Goal: Information Seeking & Learning: Check status

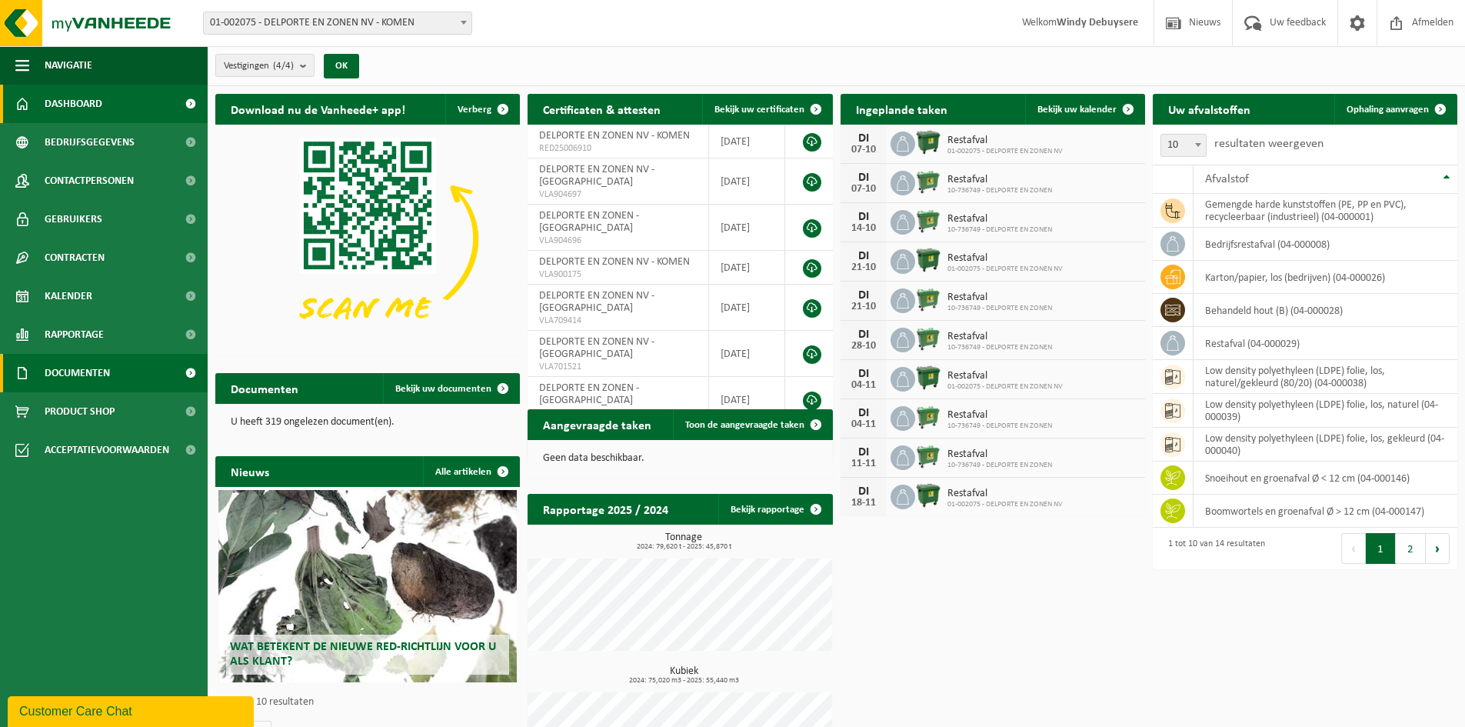
click at [97, 386] on span "Documenten" at bounding box center [77, 373] width 65 height 38
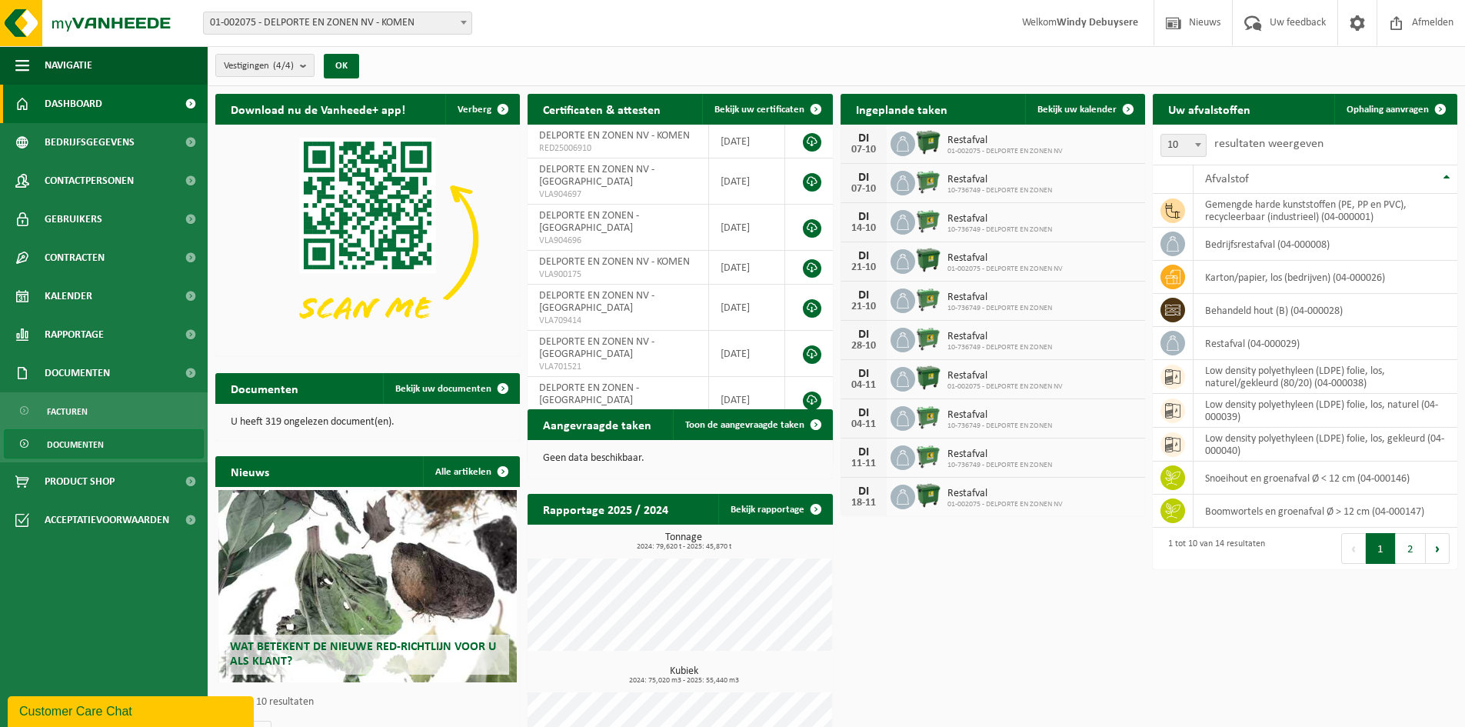
click at [98, 442] on span "Documenten" at bounding box center [75, 444] width 57 height 29
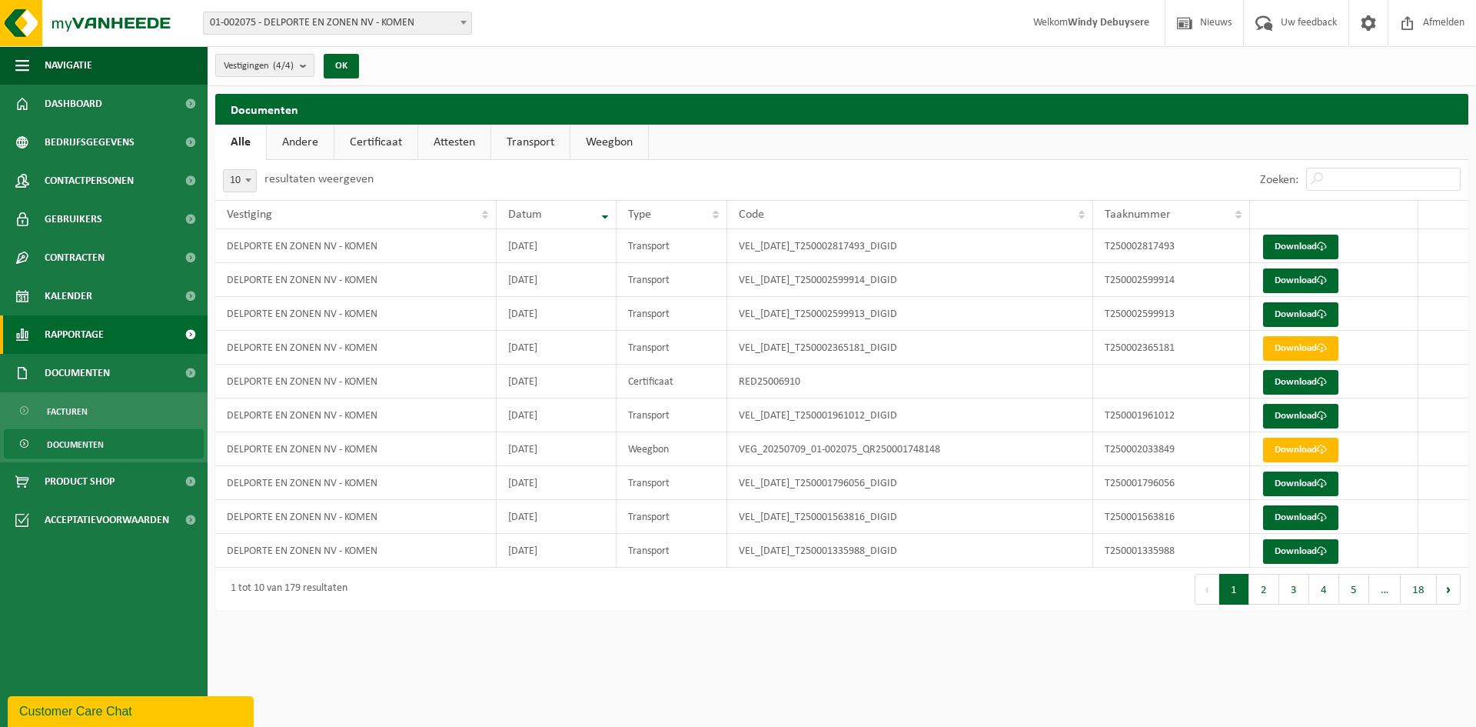
click at [110, 333] on link "Rapportage" at bounding box center [104, 334] width 208 height 38
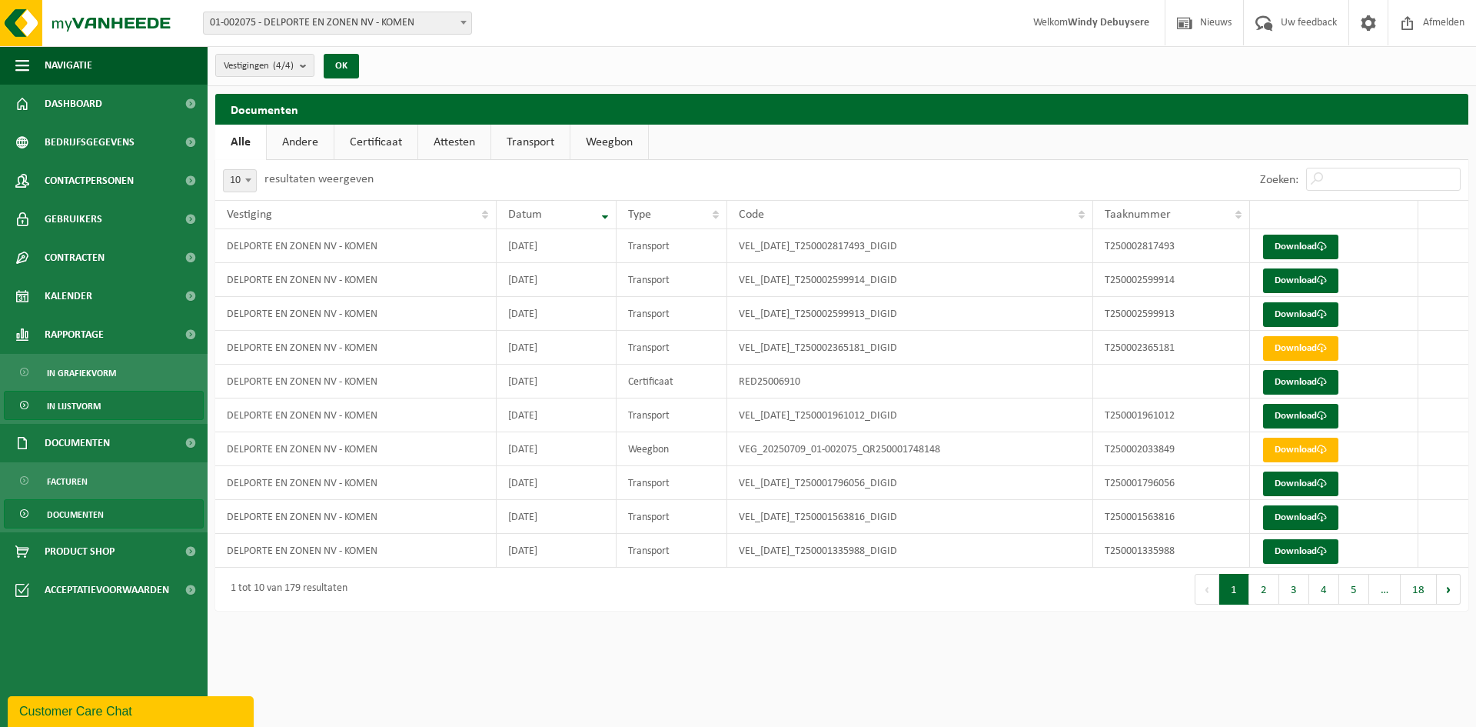
click at [98, 406] on span "In lijstvorm" at bounding box center [74, 405] width 54 height 29
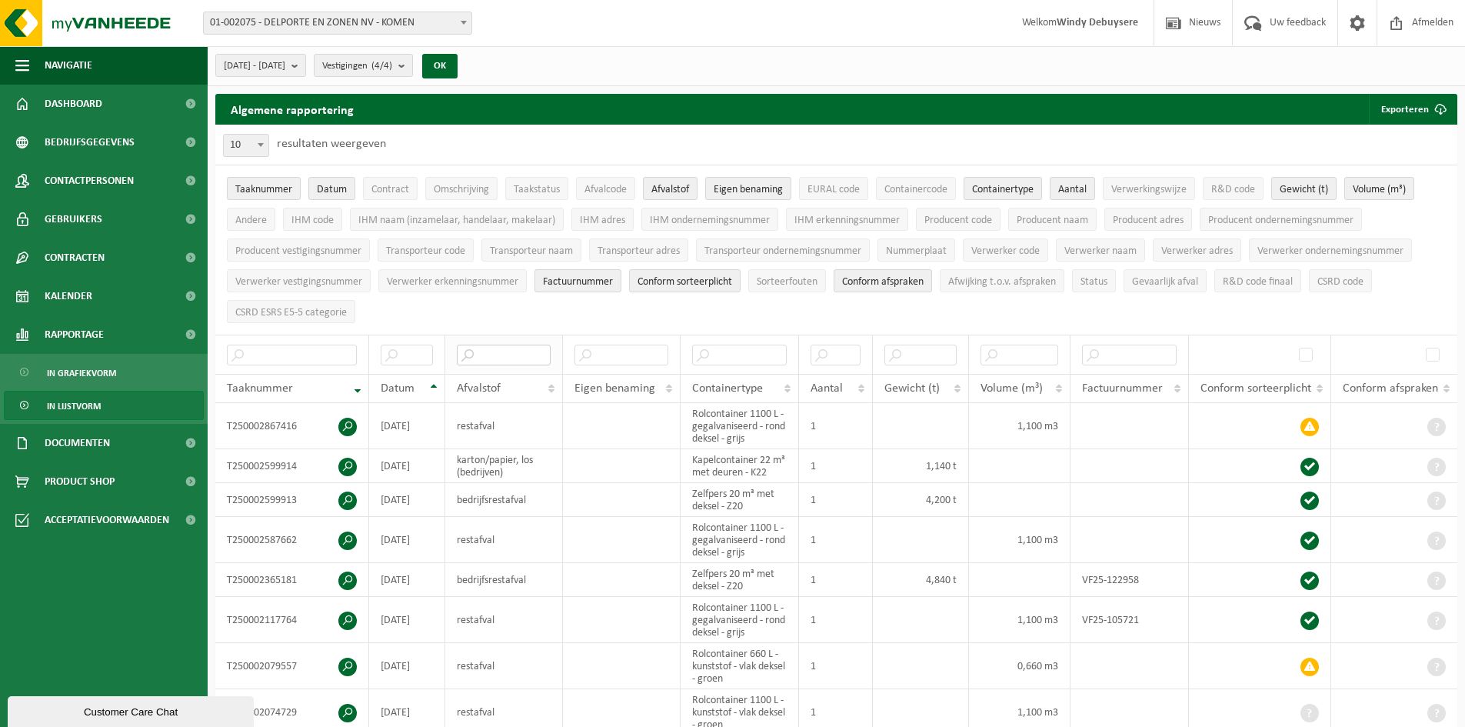
click at [518, 352] on input "text" at bounding box center [504, 354] width 94 height 21
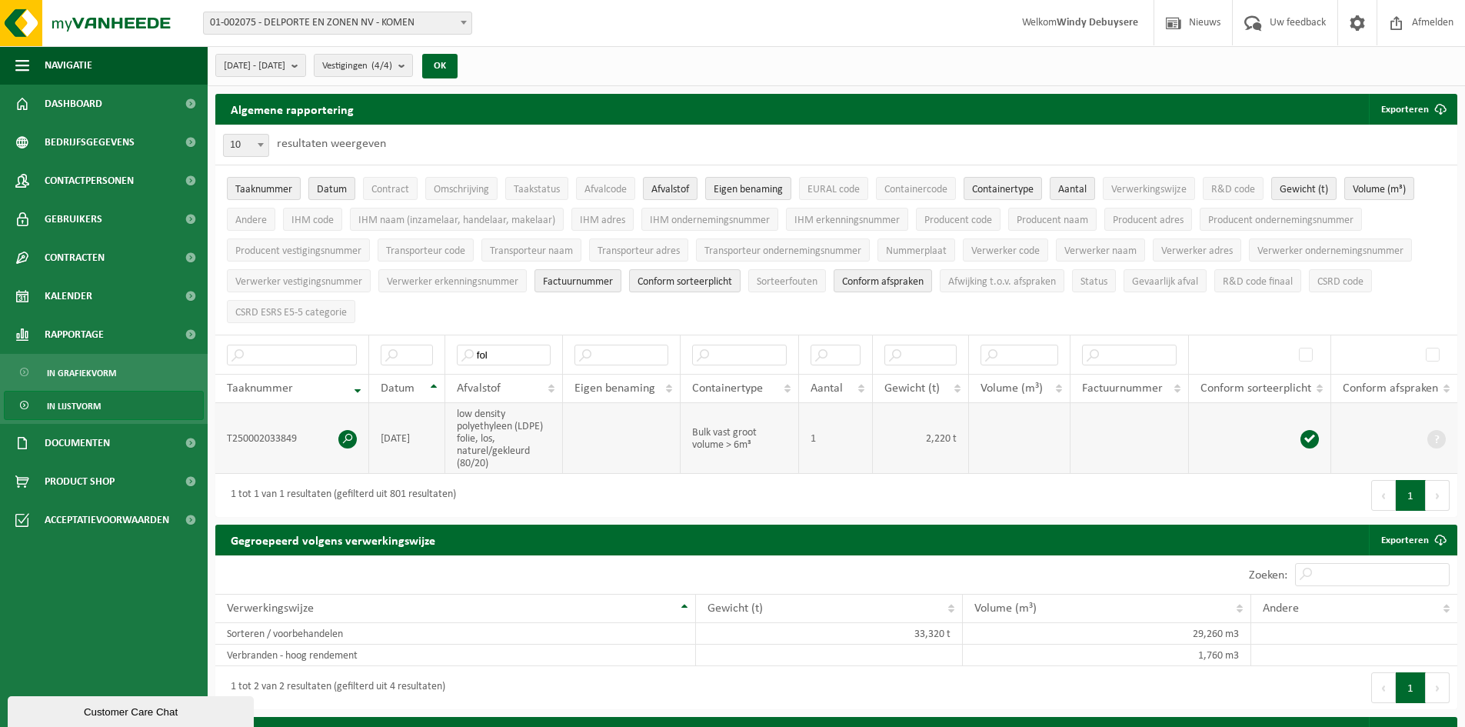
click at [721, 444] on td "Bulk vast groot volume > 6m³" at bounding box center [739, 438] width 118 height 71
click at [481, 351] on input "fol" at bounding box center [504, 354] width 94 height 21
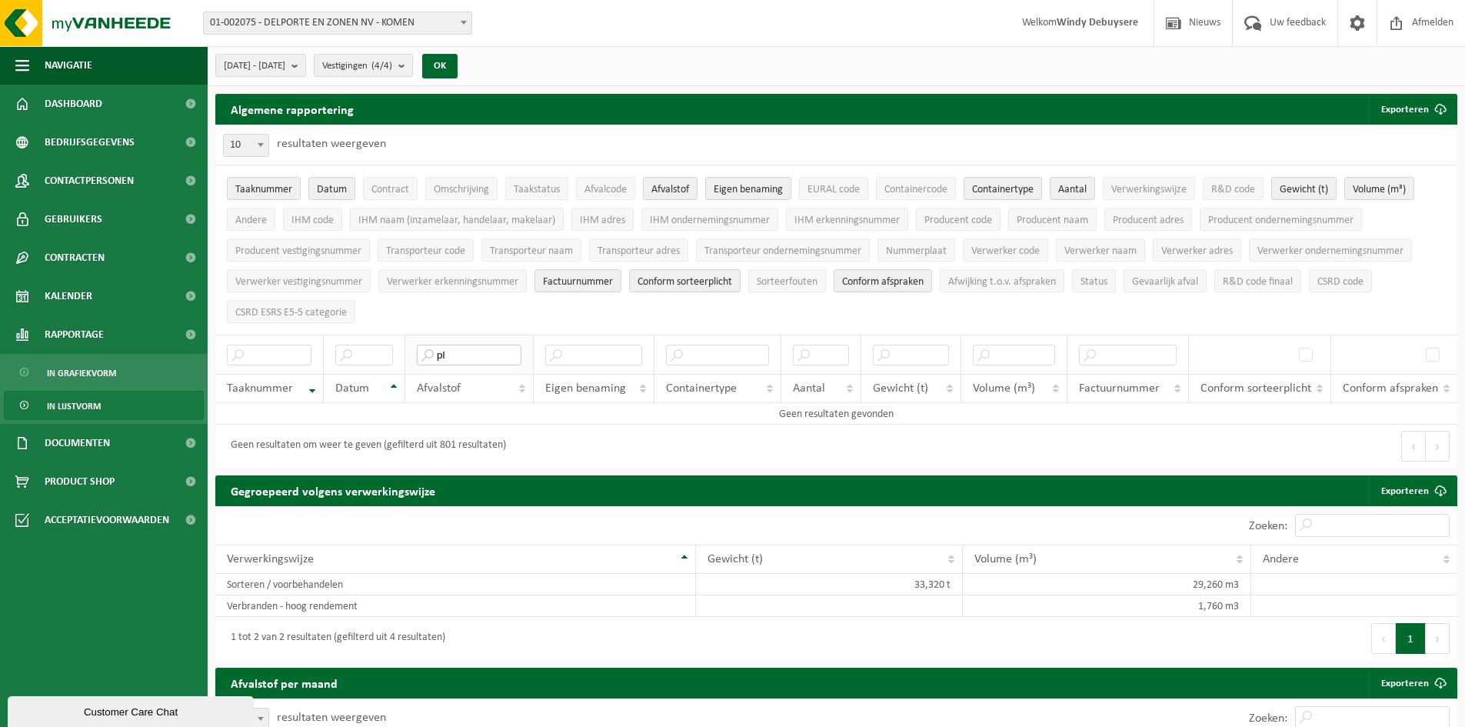
type input "p"
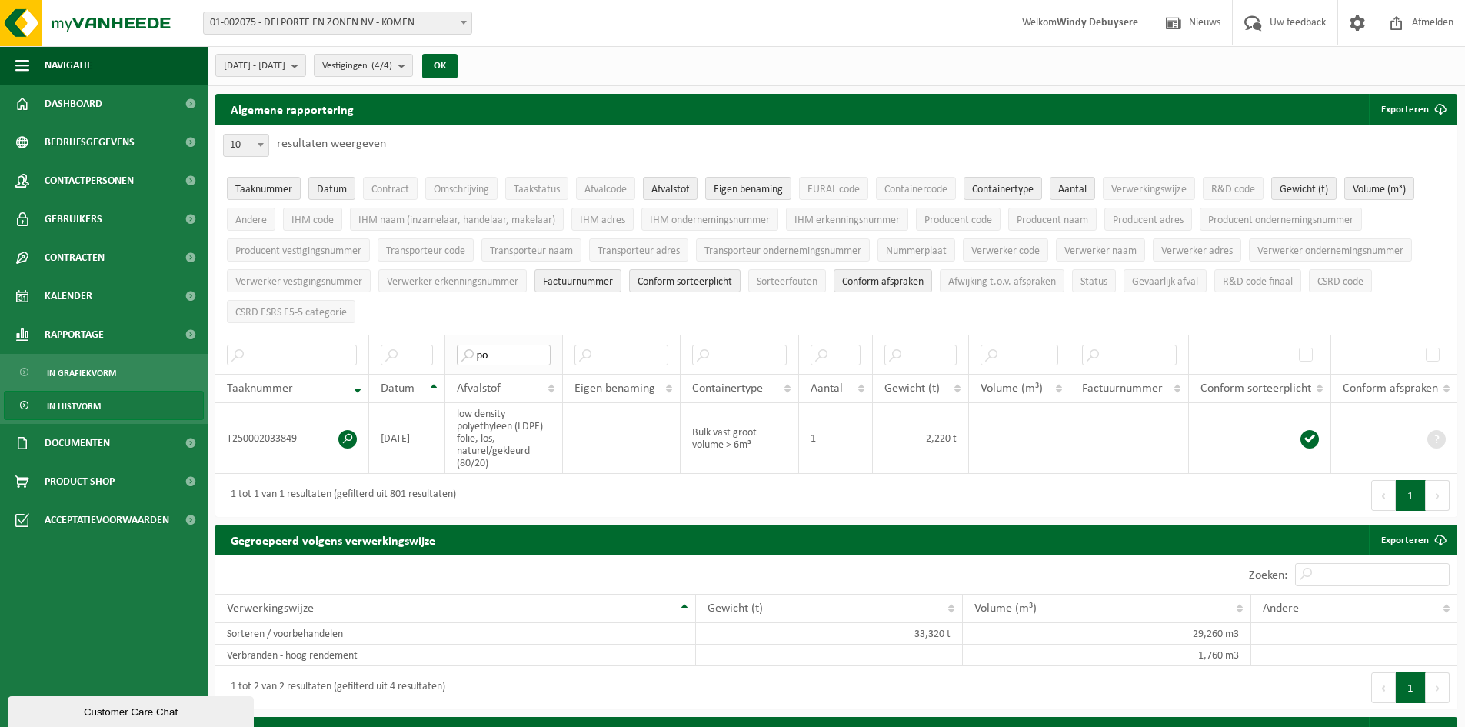
type input "p"
type input "P"
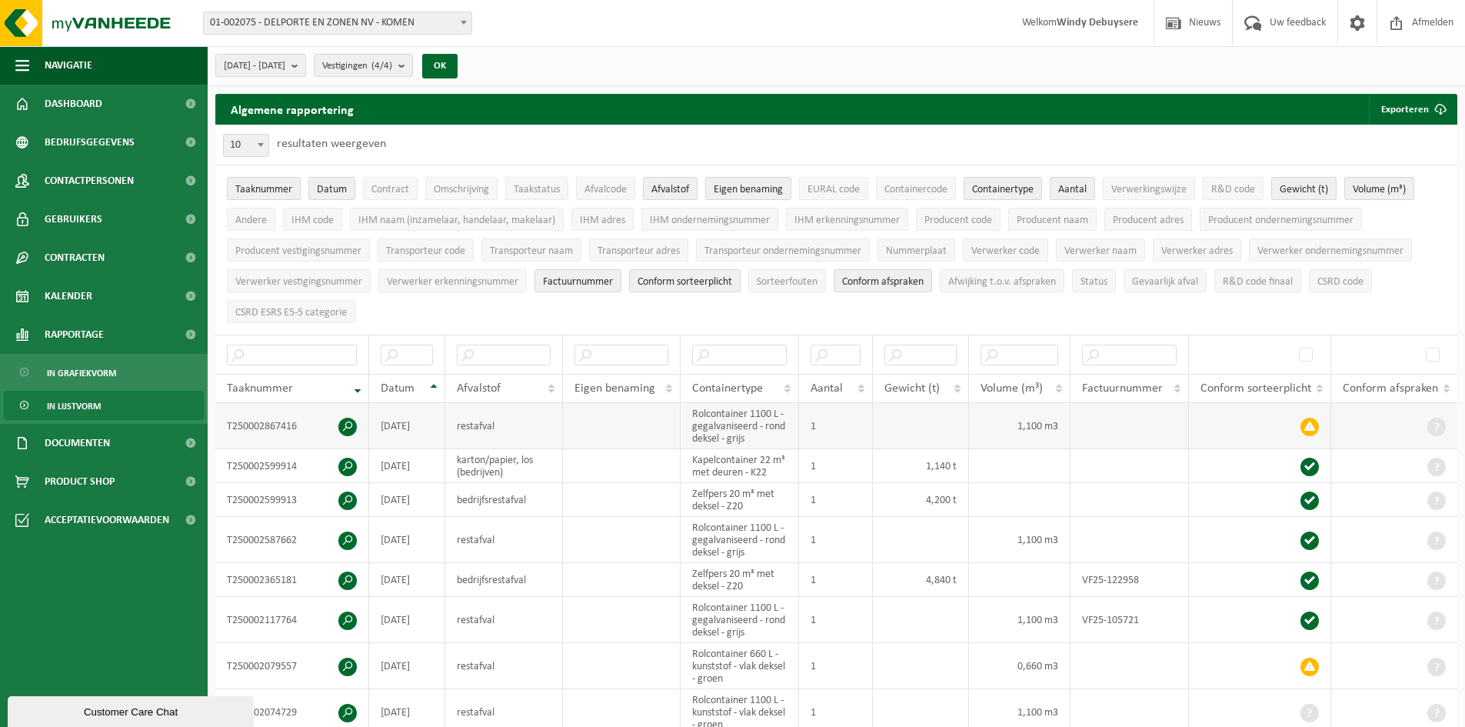
click at [1307, 424] on span at bounding box center [1309, 426] width 18 height 18
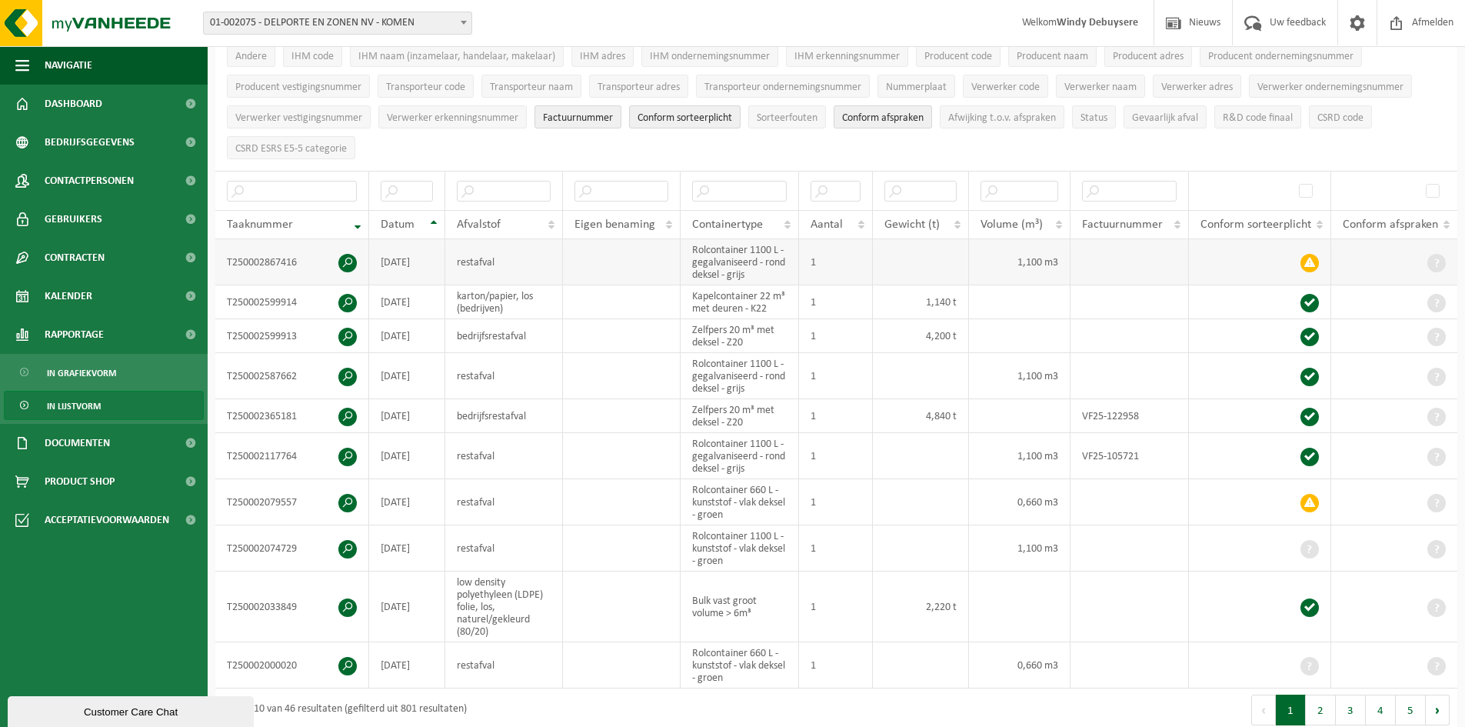
scroll to position [154, 0]
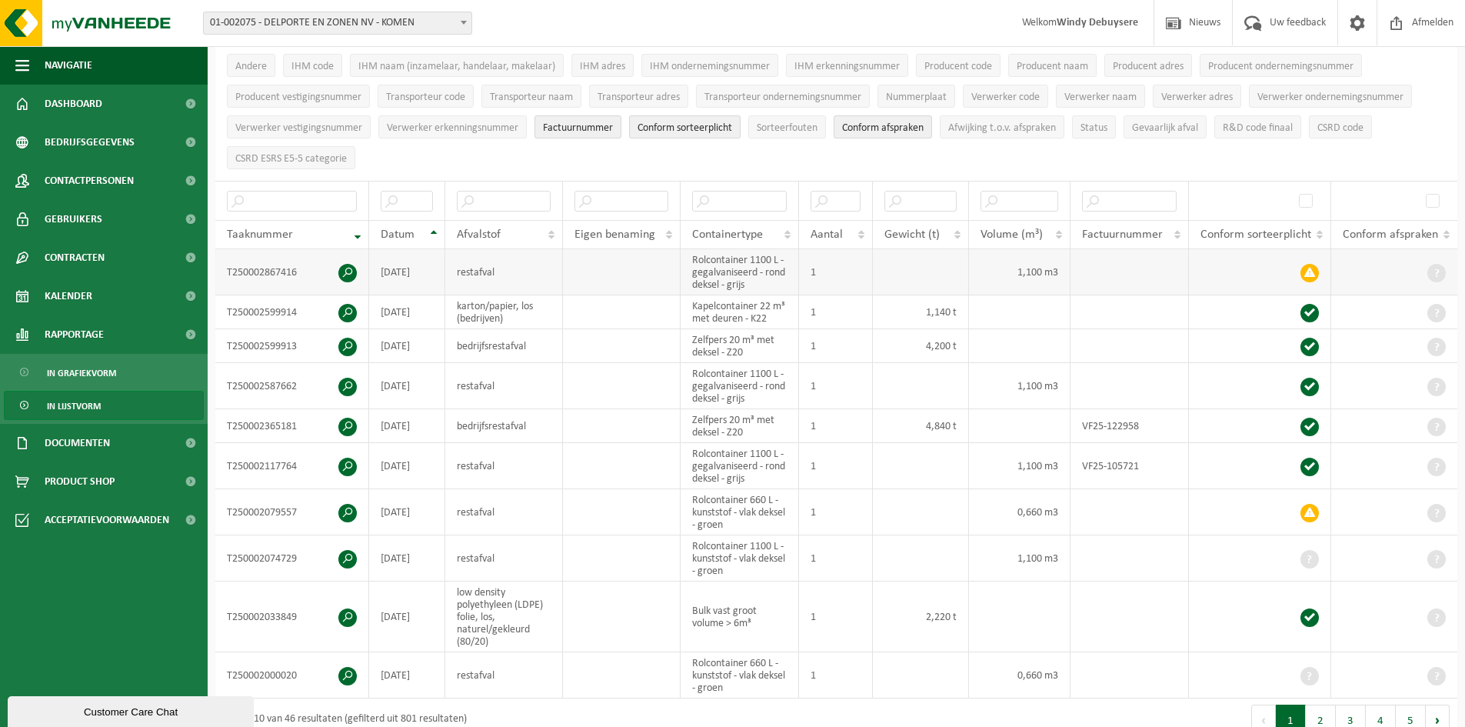
click at [348, 272] on span at bounding box center [347, 273] width 18 height 18
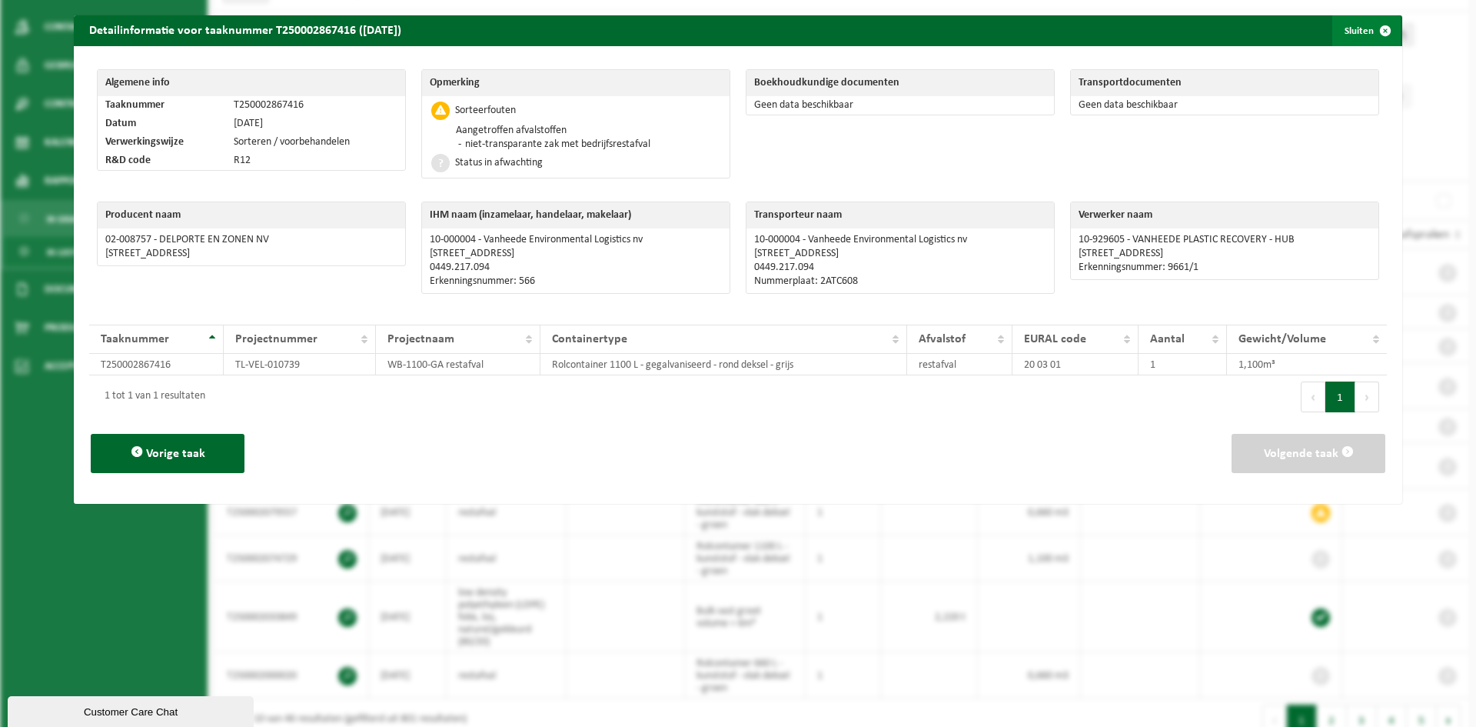
click at [1374, 37] on span "button" at bounding box center [1385, 30] width 31 height 31
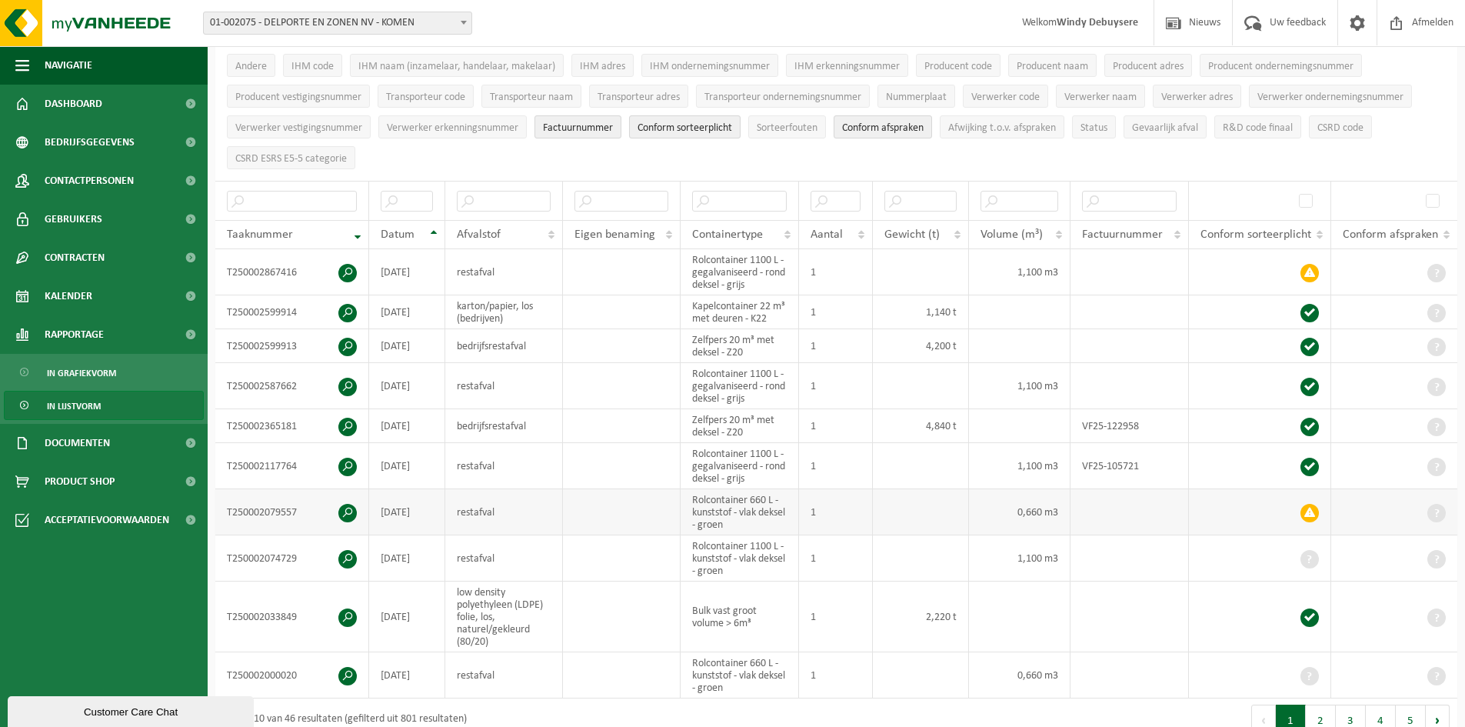
click at [1311, 517] on span at bounding box center [1309, 513] width 18 height 18
click at [348, 512] on span at bounding box center [347, 513] width 18 height 18
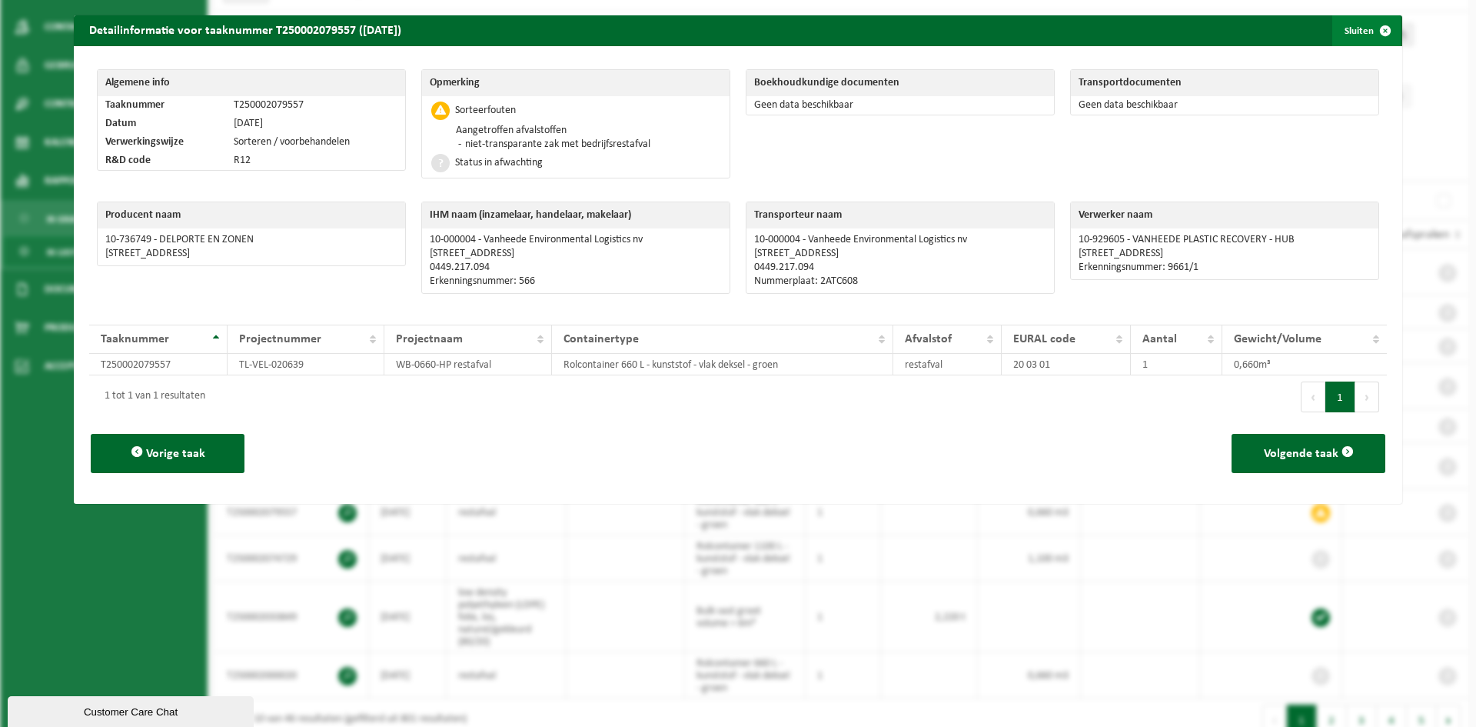
click at [1374, 25] on span "button" at bounding box center [1385, 30] width 31 height 31
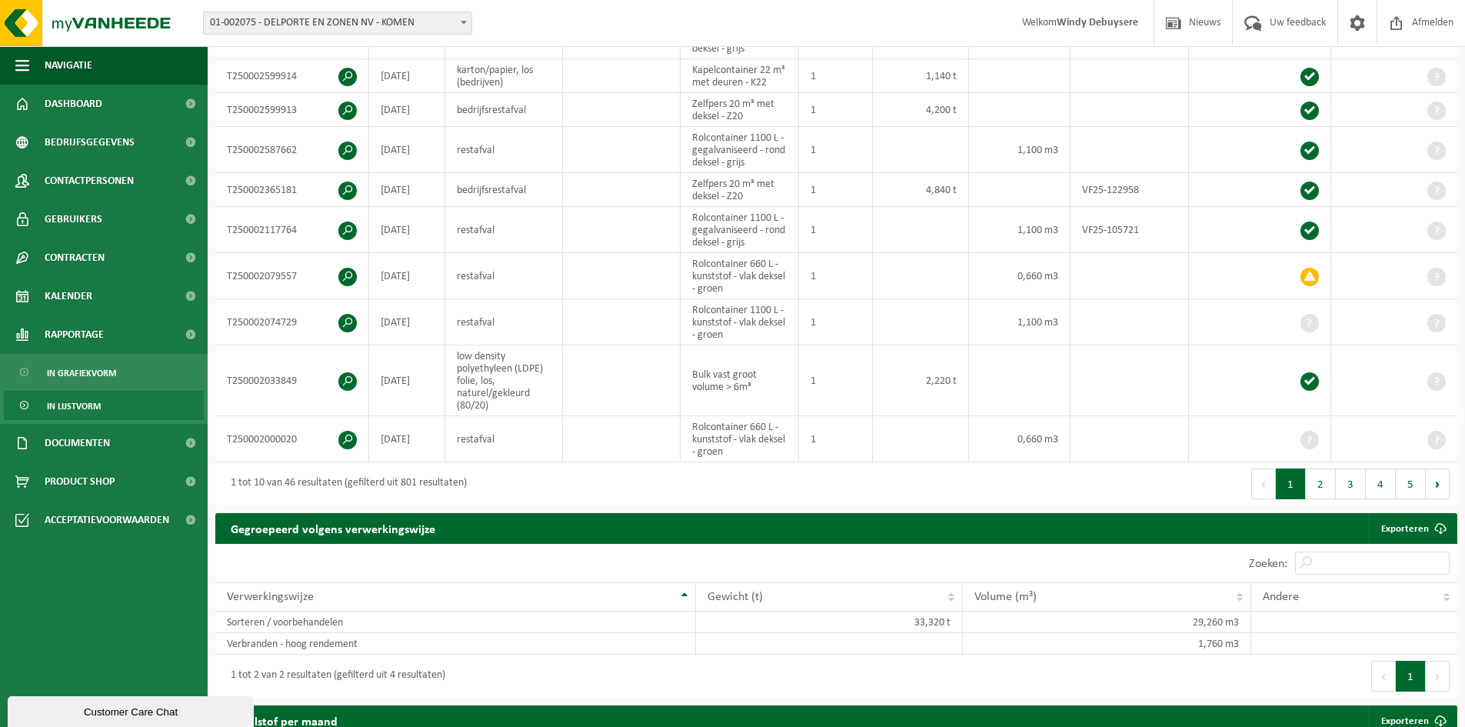
scroll to position [384, 0]
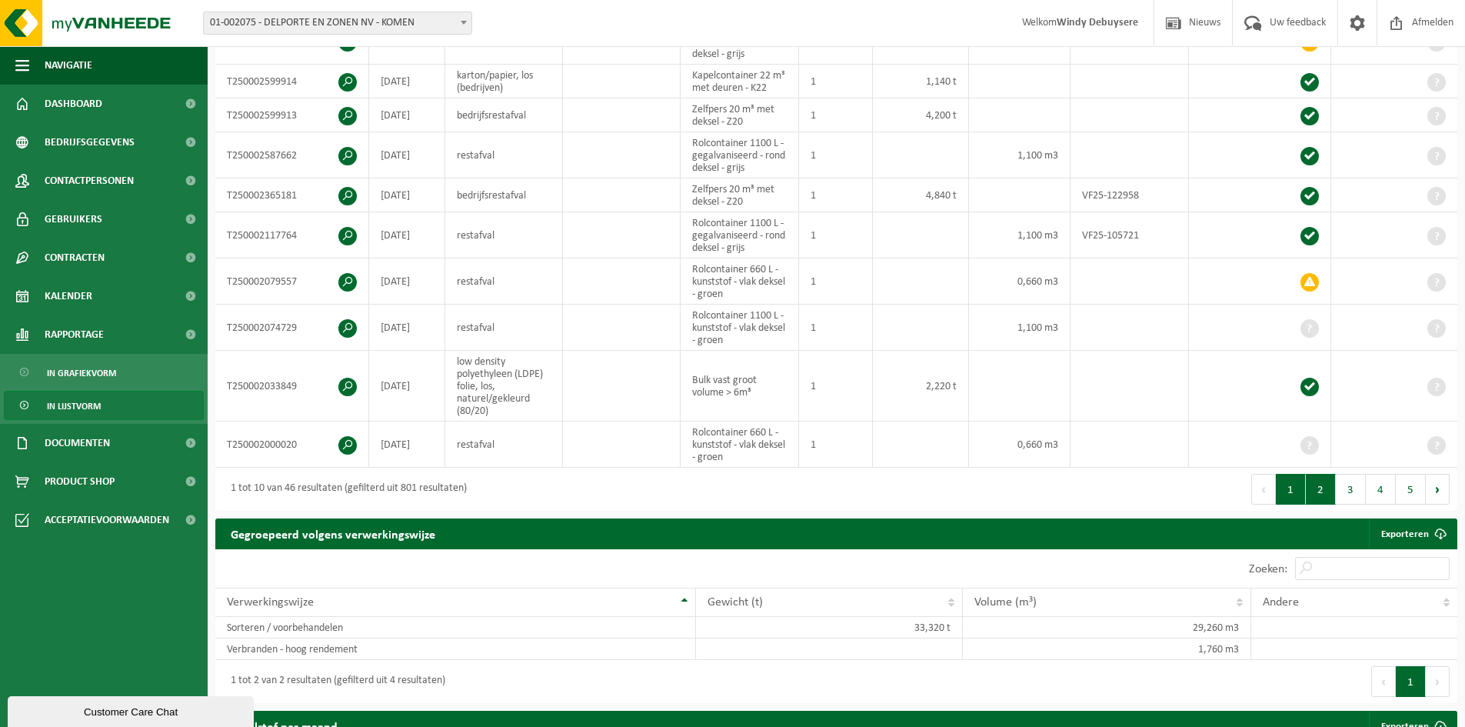
click at [1307, 478] on button "2" at bounding box center [1320, 489] width 30 height 31
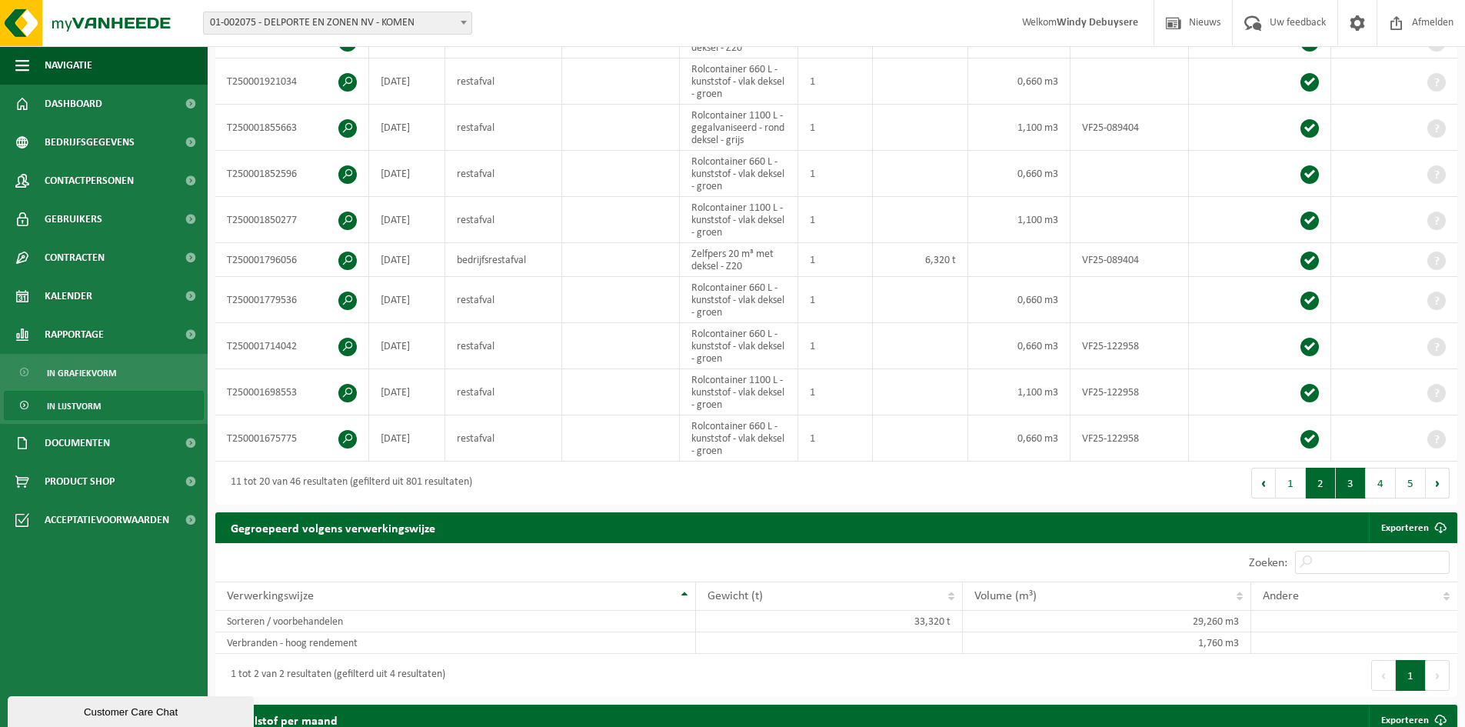
click at [1338, 478] on button "3" at bounding box center [1350, 482] width 30 height 31
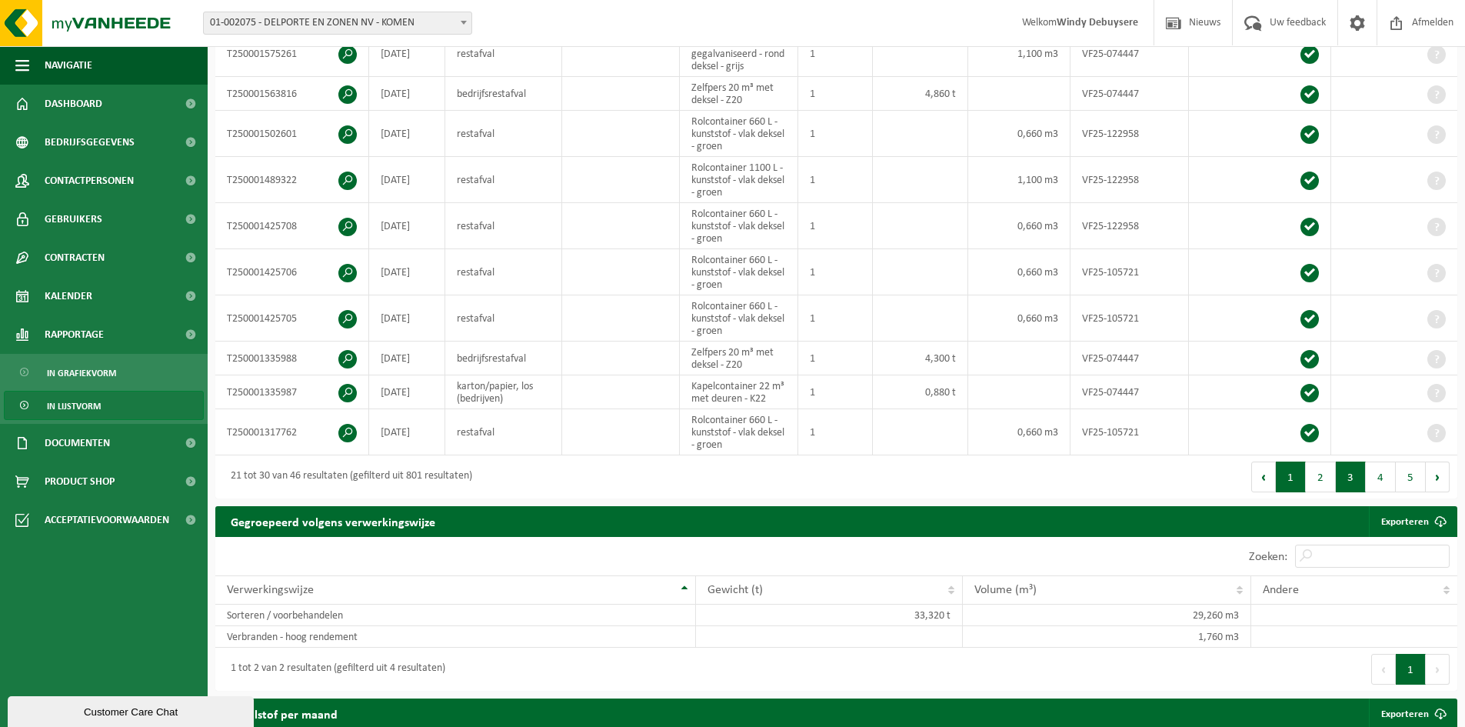
click at [1288, 487] on button "1" at bounding box center [1290, 476] width 30 height 31
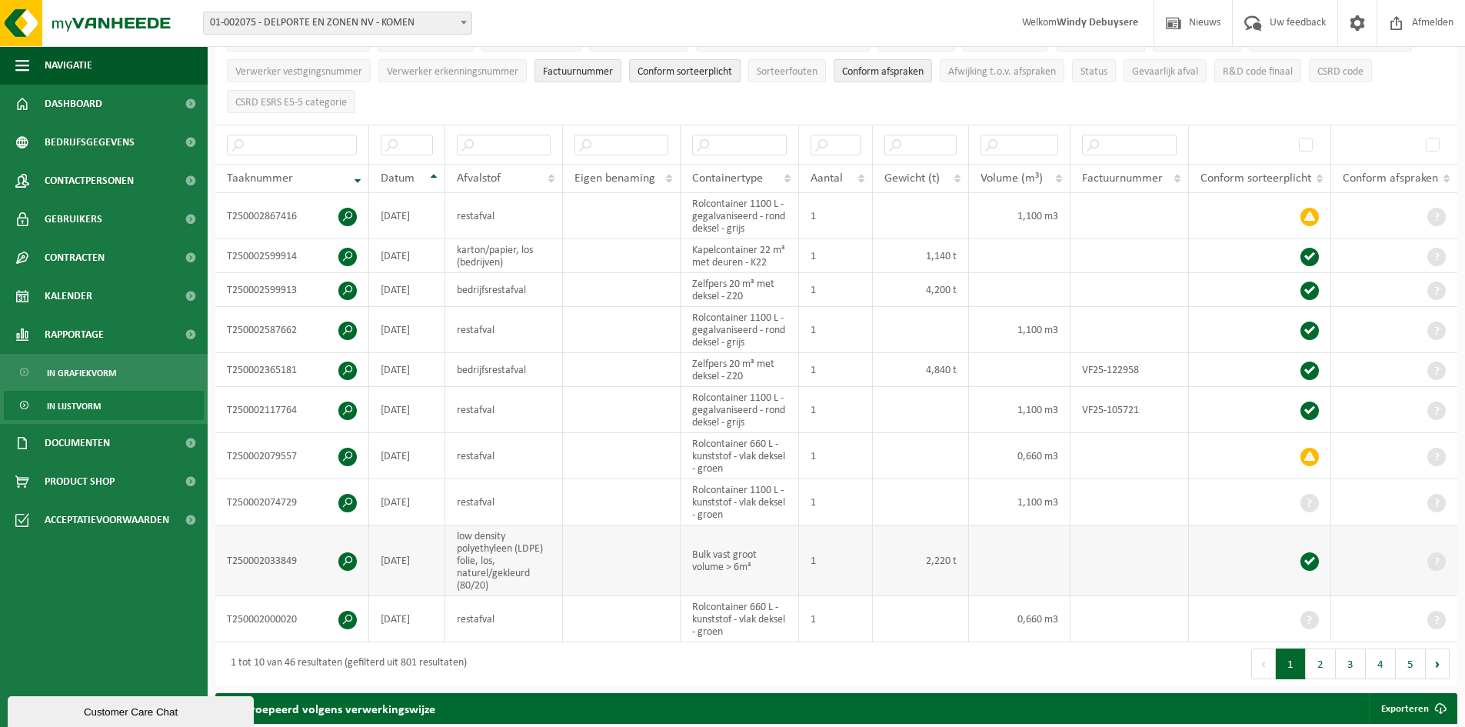
scroll to position [77, 0]
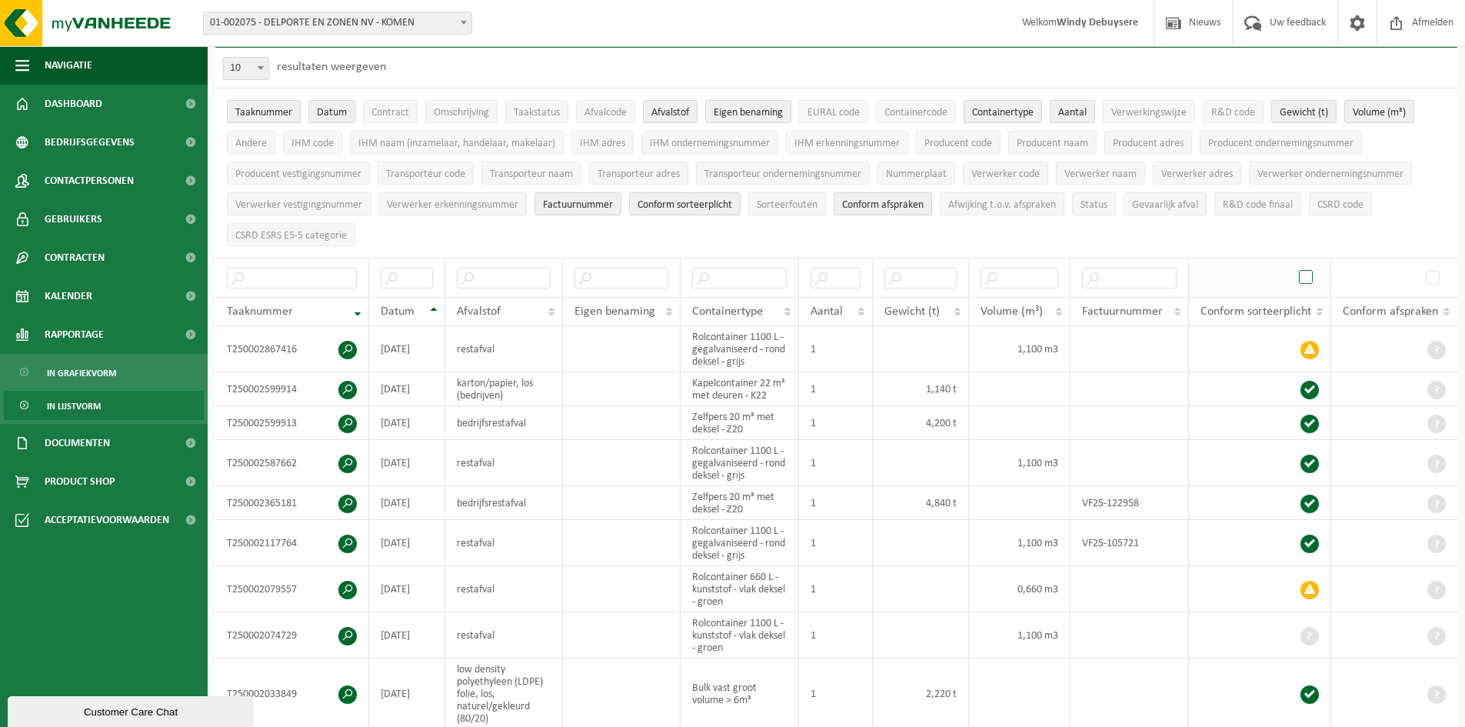
click at [1311, 269] on span at bounding box center [1306, 277] width 23 height 23
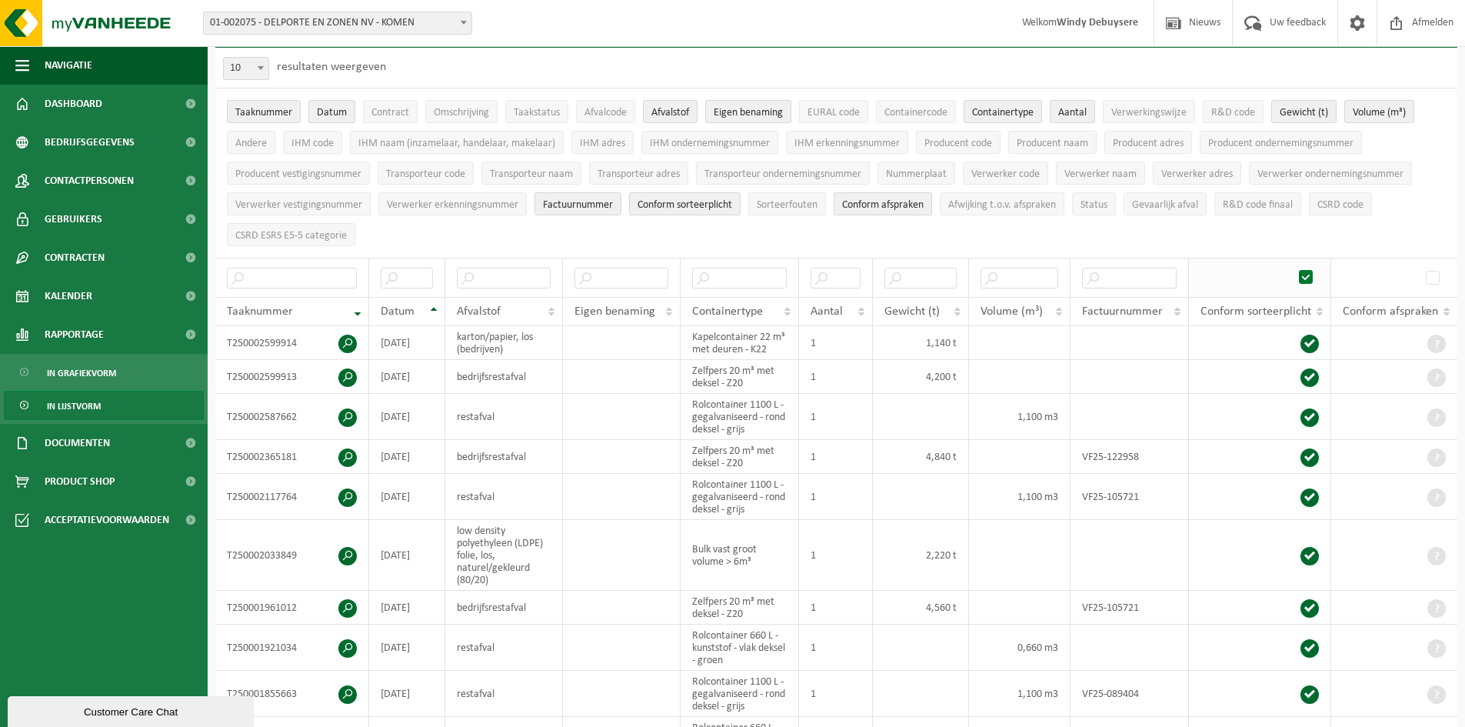
click at [1311, 269] on span at bounding box center [1306, 277] width 23 height 23
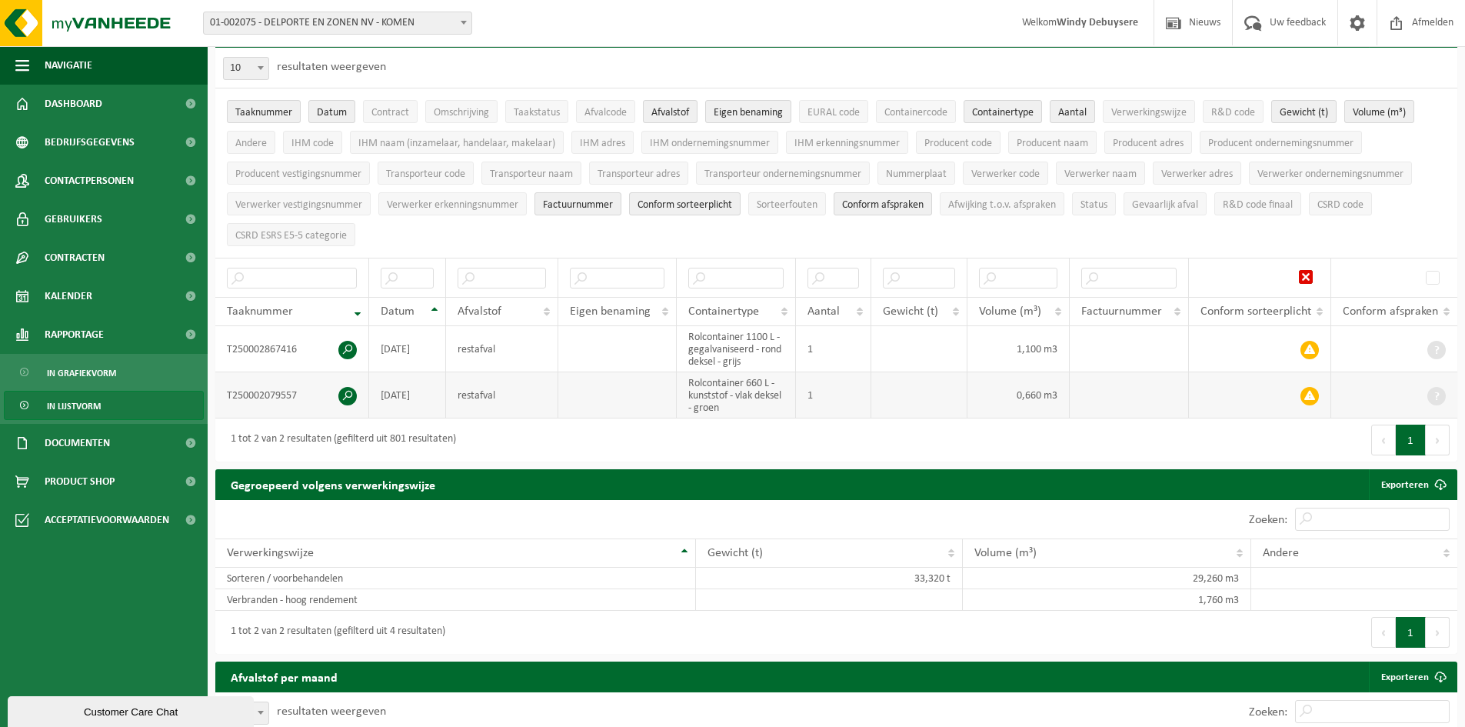
click at [341, 391] on span at bounding box center [347, 396] width 18 height 18
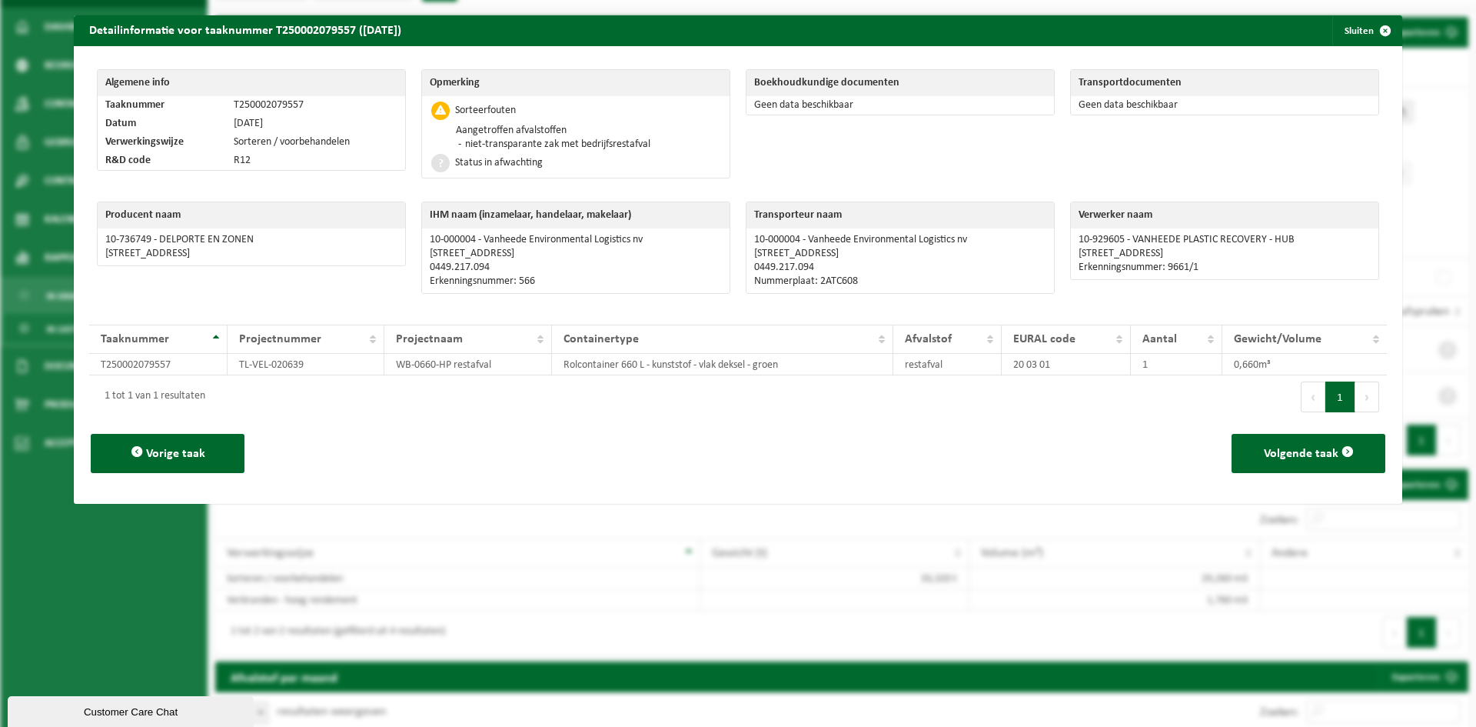
drag, startPoint x: 647, startPoint y: 148, endPoint x: 443, endPoint y: 122, distance: 206.2
click at [443, 122] on td "Sorteerfouten Aangetroffen afvalstoffen niet-transparante zak met bedrijfsresta…" at bounding box center [576, 136] width 308 height 81
click at [1375, 21] on span "button" at bounding box center [1385, 30] width 31 height 31
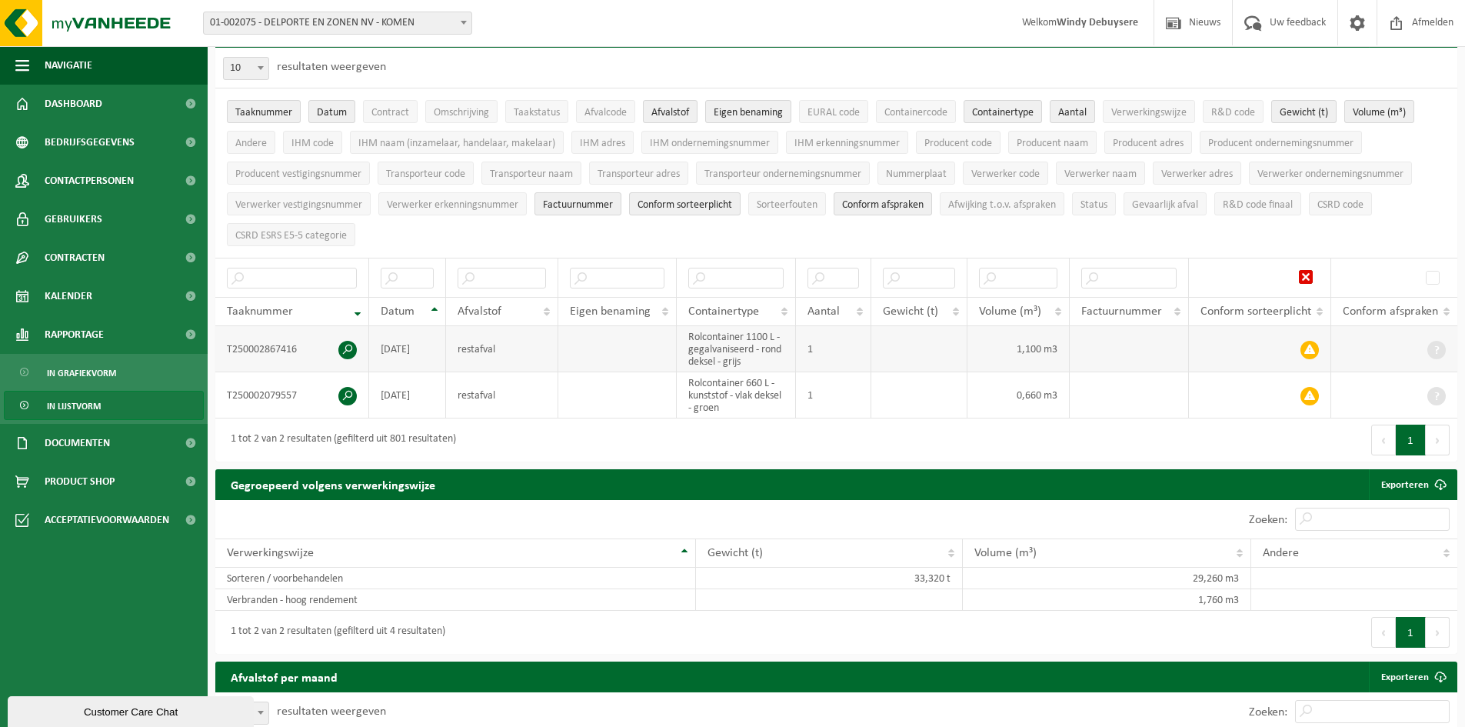
click at [363, 344] on td "T250002867416" at bounding box center [292, 349] width 154 height 46
click at [351, 347] on span at bounding box center [347, 350] width 18 height 18
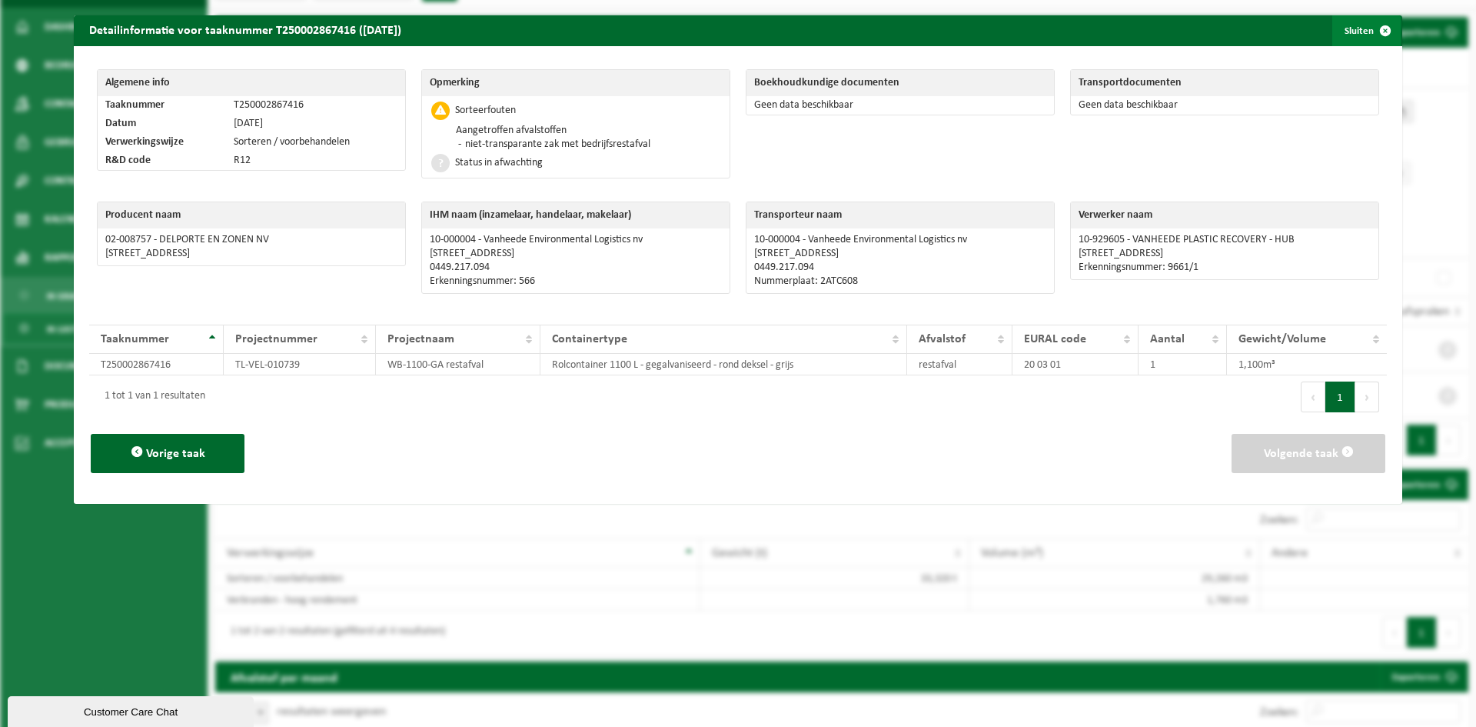
click at [1377, 35] on span "button" at bounding box center [1385, 30] width 31 height 31
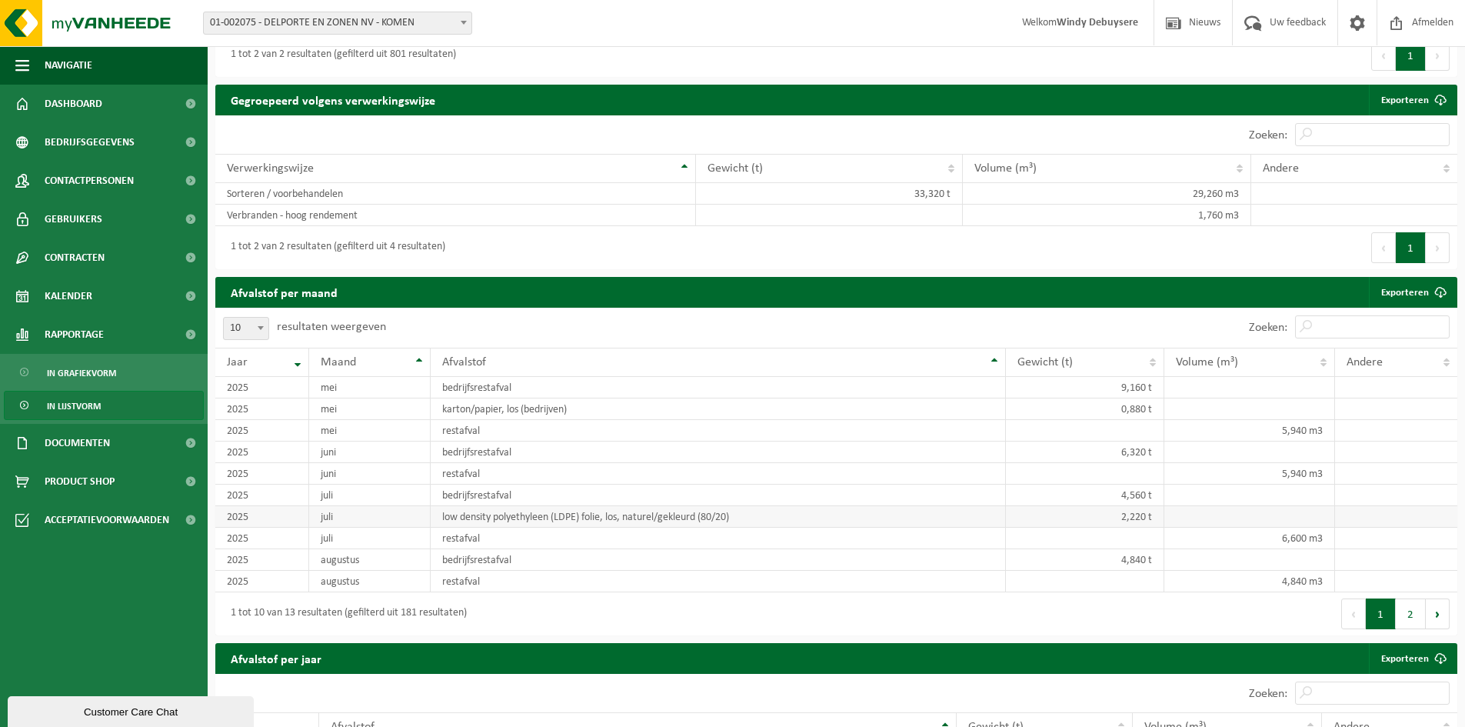
scroll to position [0, 0]
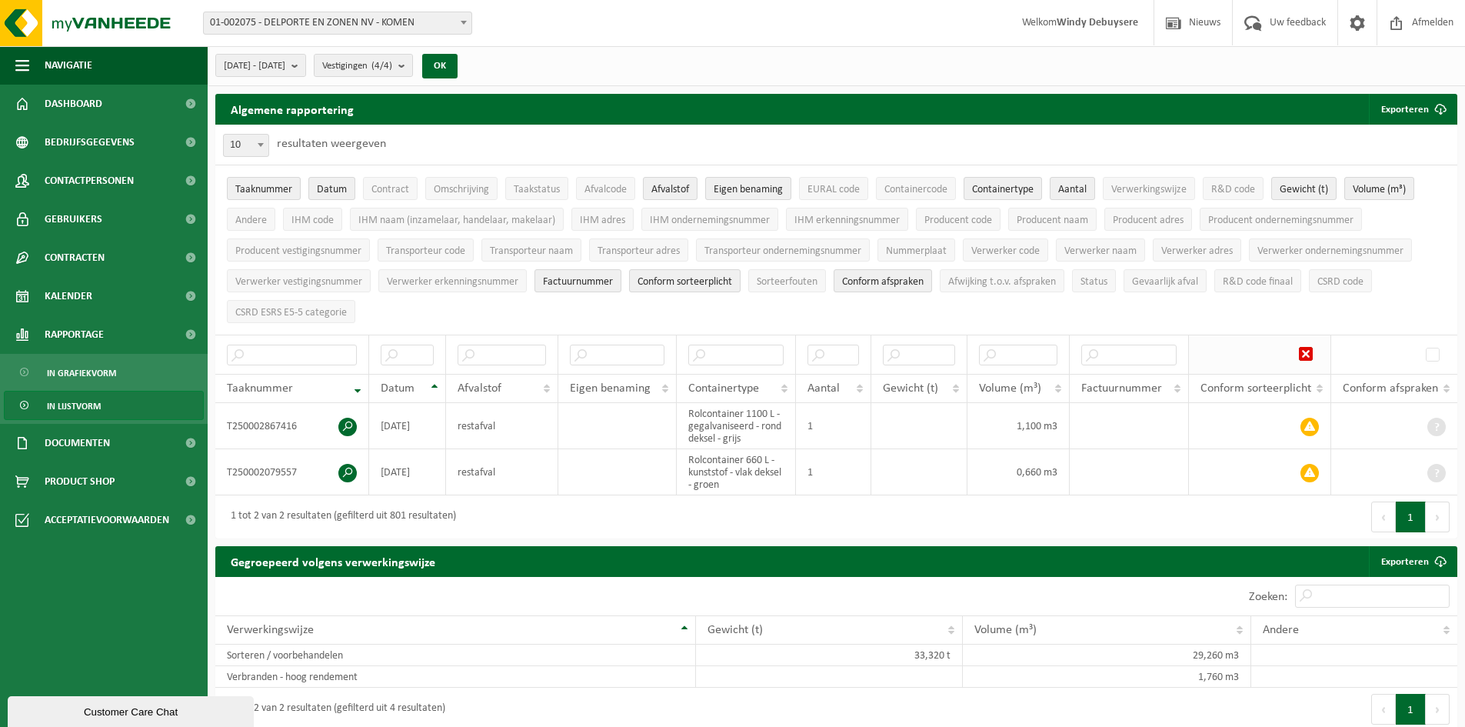
click at [1305, 348] on span at bounding box center [1306, 354] width 23 height 23
click at [1312, 350] on span at bounding box center [1306, 354] width 23 height 23
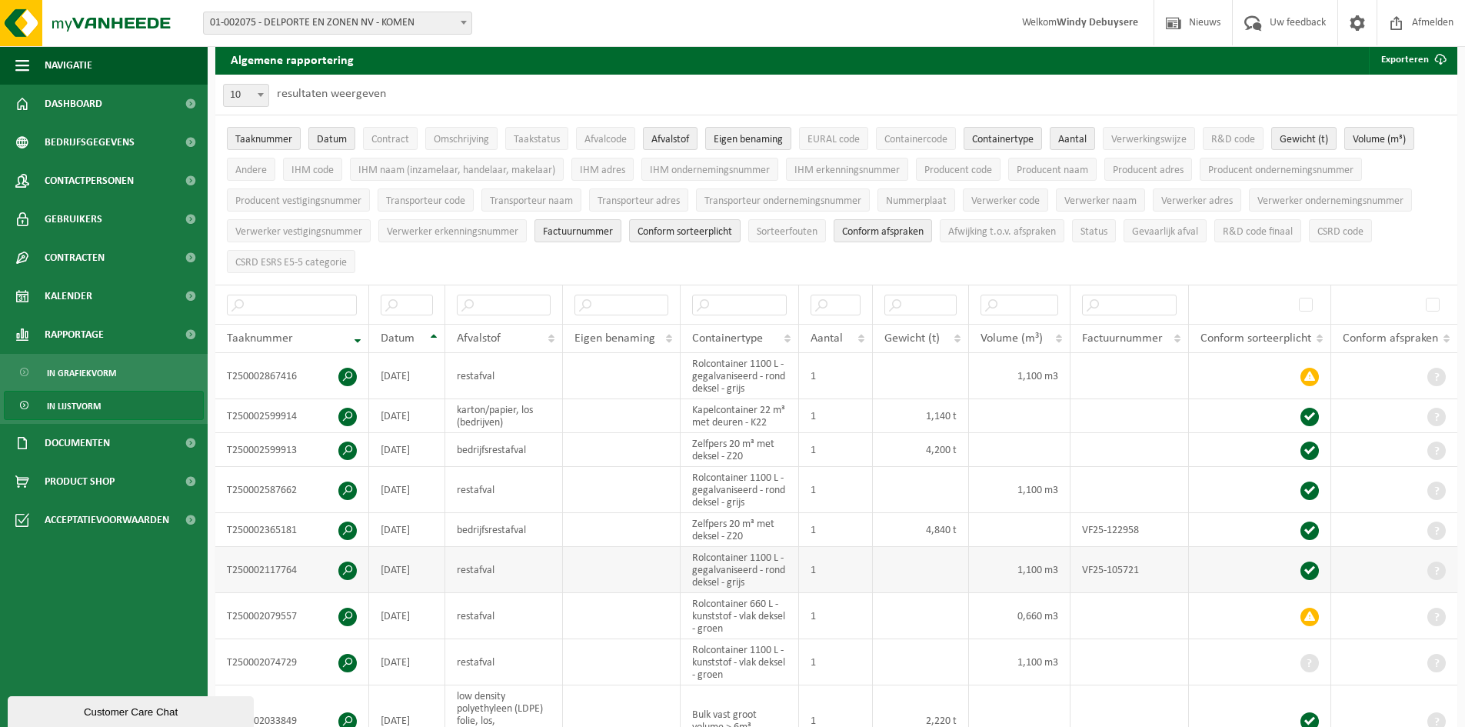
scroll to position [77, 0]
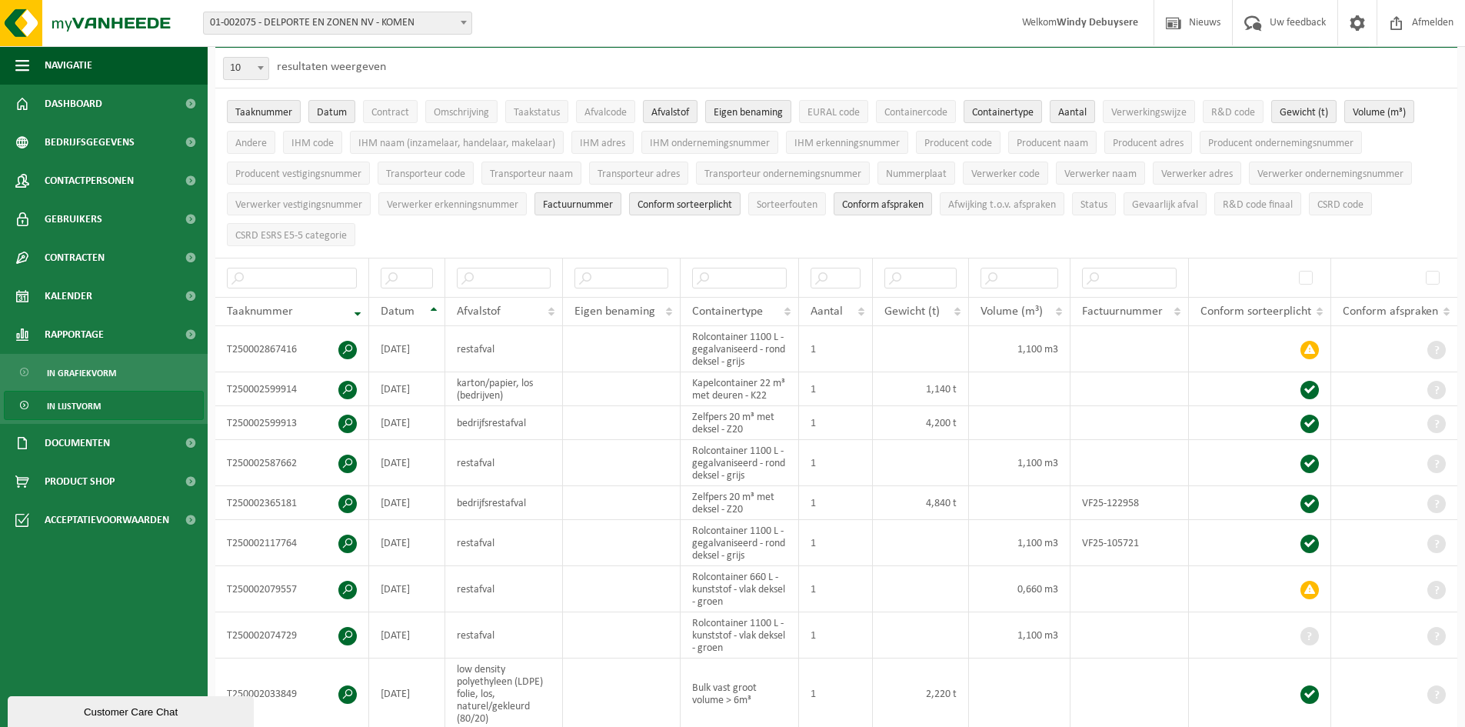
click at [860, 68] on div "10 25 50 100 10 resultaten weergeven" at bounding box center [836, 68] width 1242 height 40
